Goal: Check status: Check status

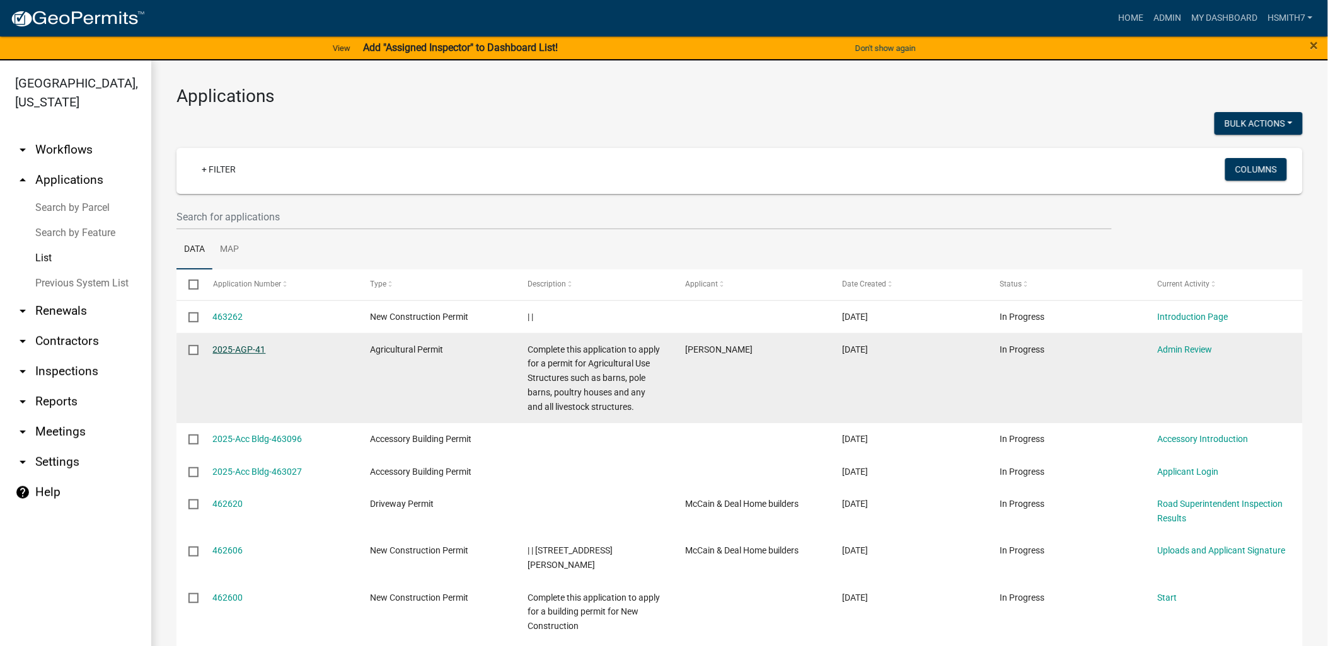
click at [231, 348] on link "2025-AGP-41" at bounding box center [239, 350] width 53 height 10
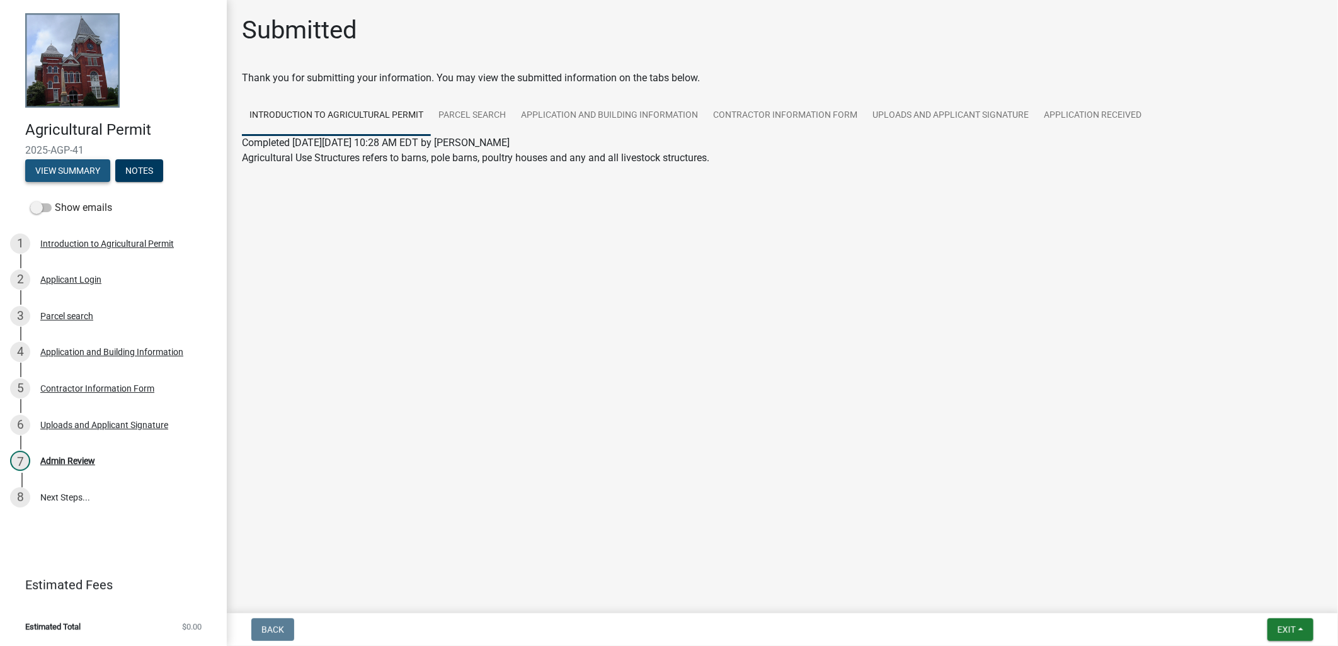
click at [59, 167] on button "View Summary" at bounding box center [67, 170] width 85 height 23
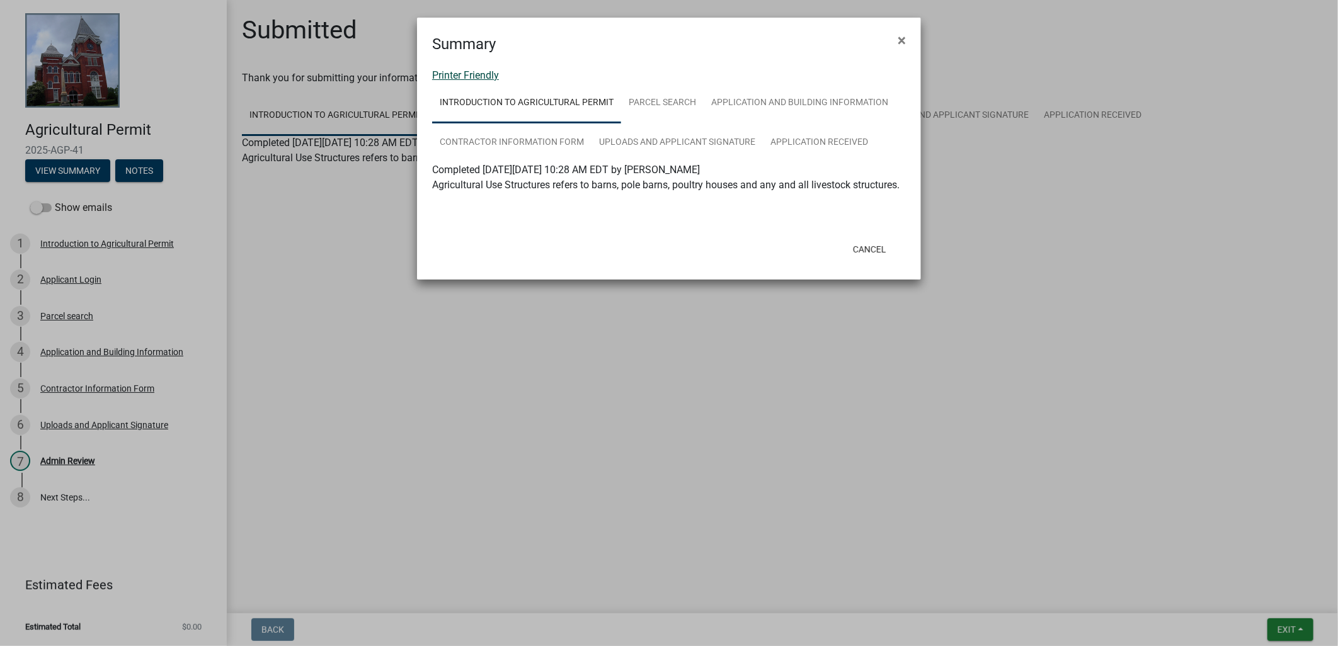
click at [463, 76] on link "Printer Friendly" at bounding box center [465, 75] width 67 height 12
click at [900, 42] on span "×" at bounding box center [902, 41] width 8 height 18
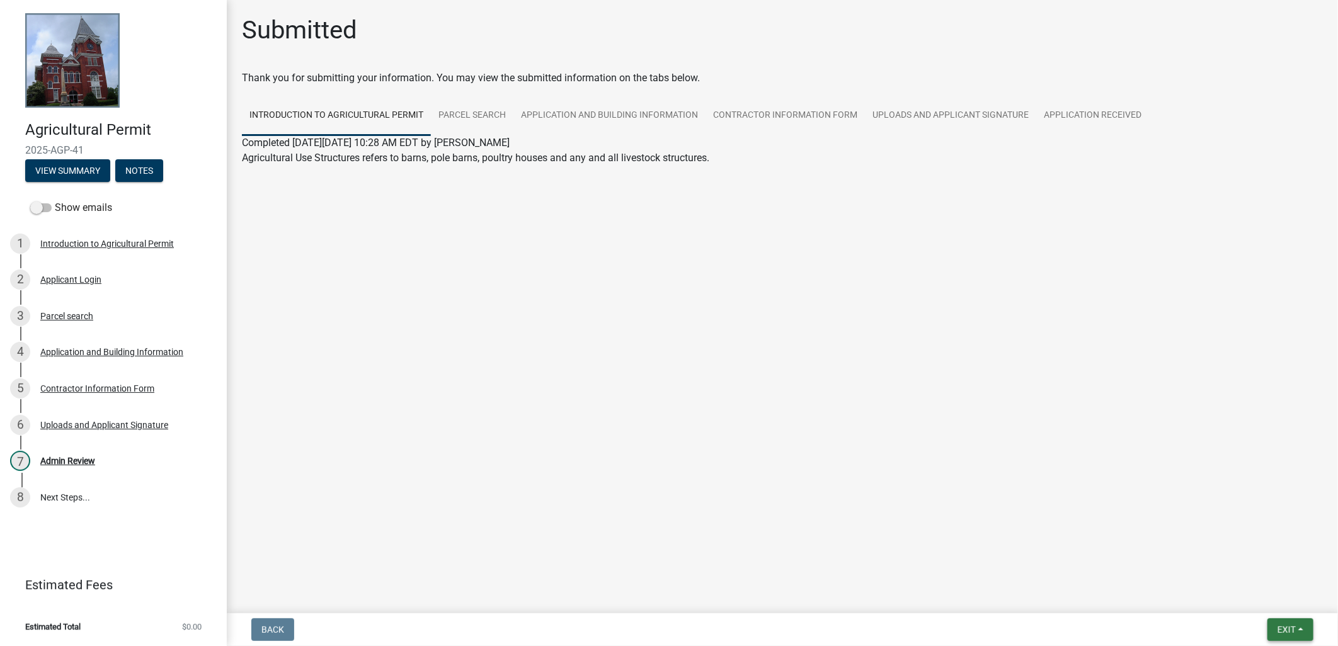
click at [1301, 627] on button "Exit" at bounding box center [1291, 630] width 46 height 23
click at [1283, 602] on button "Save & Exit" at bounding box center [1263, 597] width 101 height 30
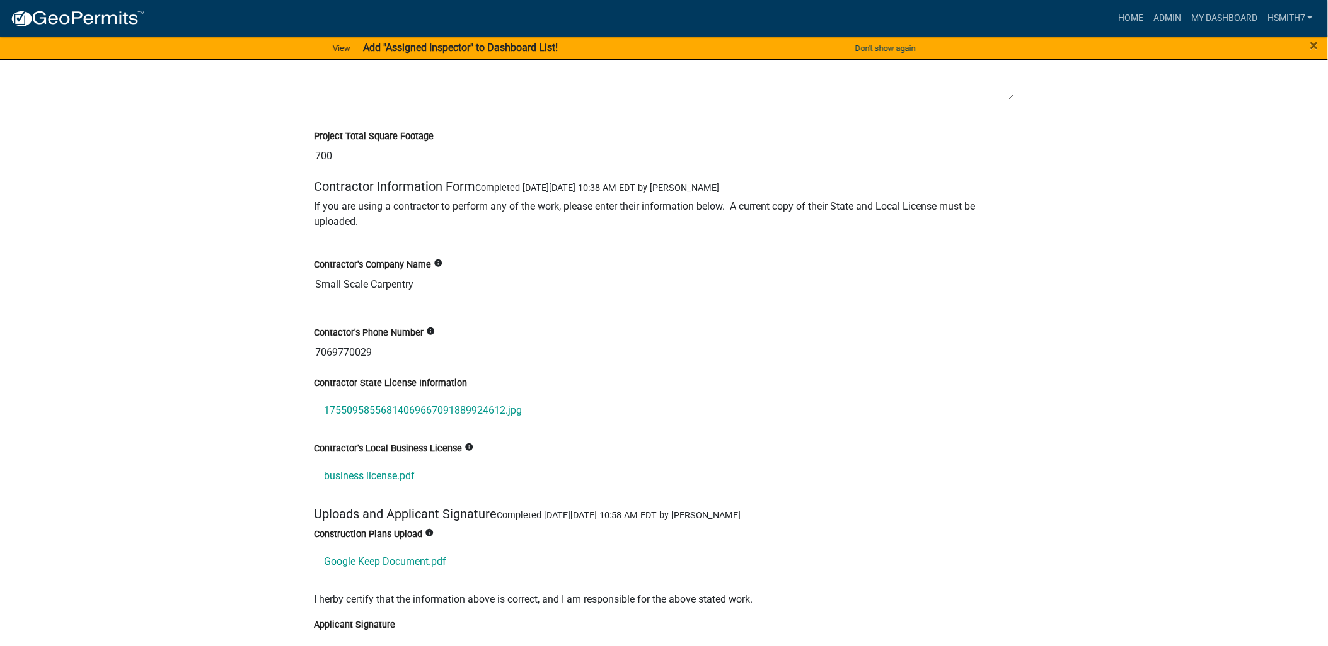
scroll to position [1960, 0]
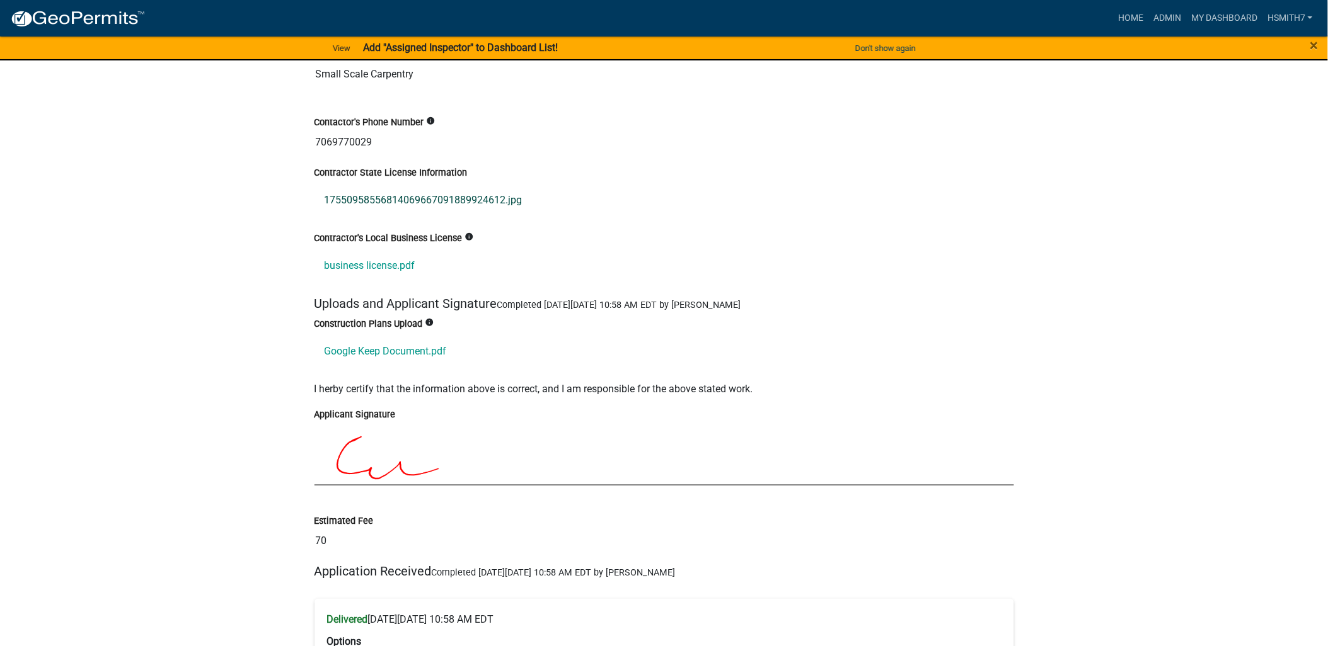
click at [426, 213] on link "17550958556814069667091889924612.jpg" at bounding box center [663, 200] width 699 height 30
click at [398, 281] on link "business license.pdf" at bounding box center [663, 266] width 699 height 30
click at [377, 367] on link "Google Keep Document.pdf" at bounding box center [663, 351] width 699 height 30
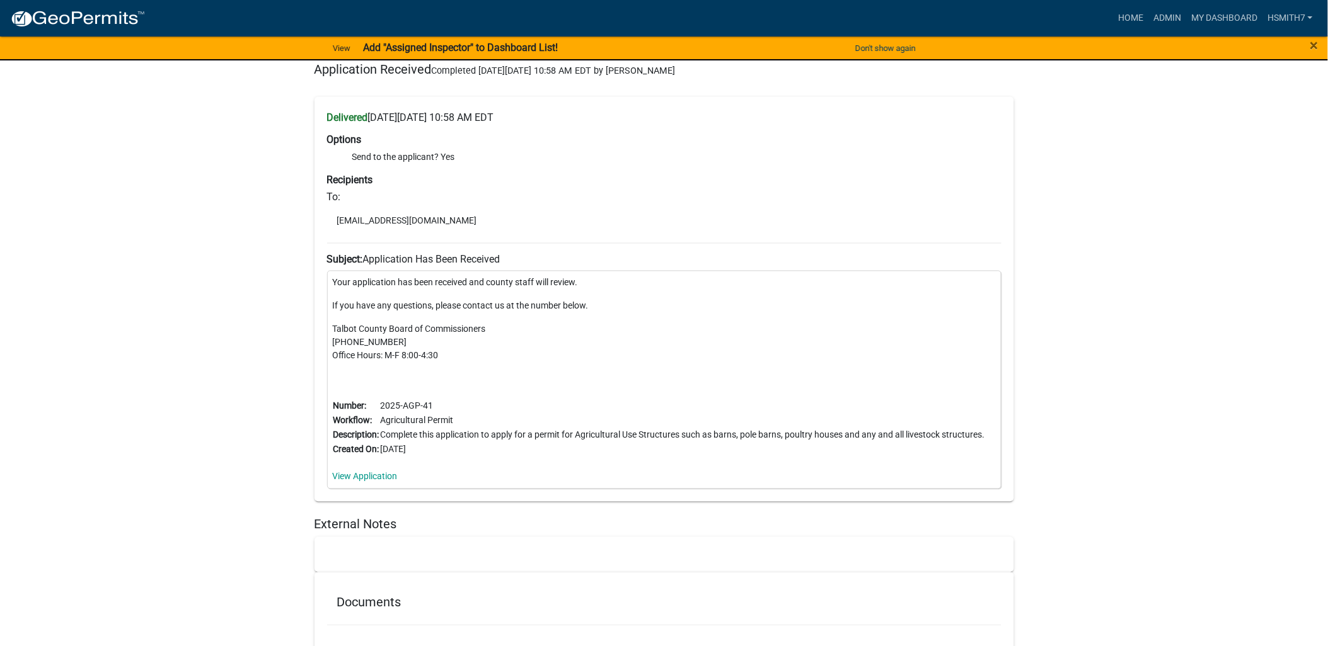
scroll to position [2695, 0]
